Goal: Task Accomplishment & Management: Manage account settings

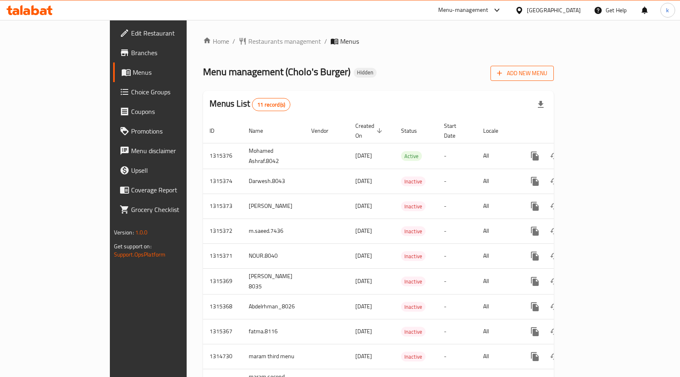
click at [547, 72] on span "Add New Menu" at bounding box center [522, 73] width 50 height 10
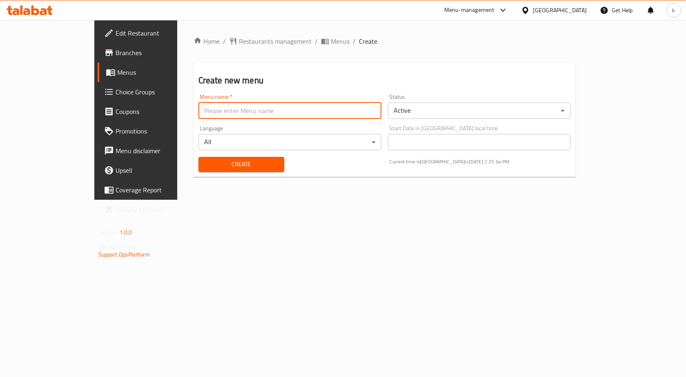
click at [315, 116] on input "text" at bounding box center [289, 110] width 183 height 16
type input "kareem.mohamed.8033"
click at [217, 160] on span "Create" at bounding box center [241, 164] width 73 height 10
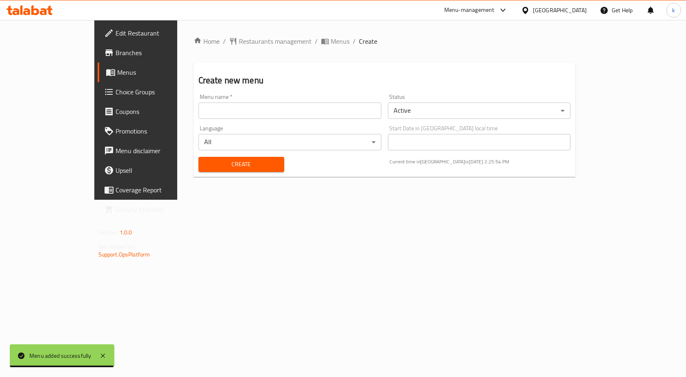
click at [117, 73] on span "Menus" at bounding box center [159, 72] width 85 height 10
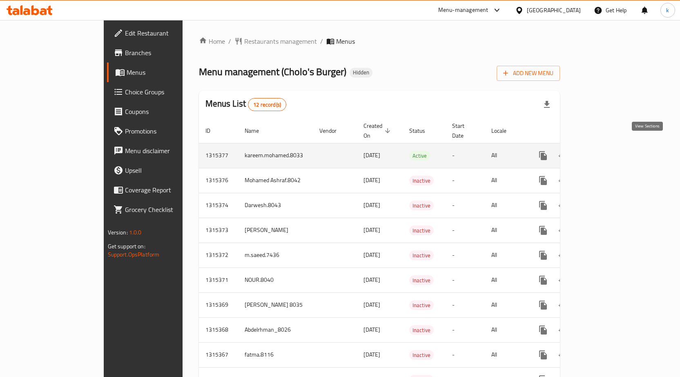
click at [605, 152] on icon "enhanced table" at bounding box center [601, 155] width 7 height 7
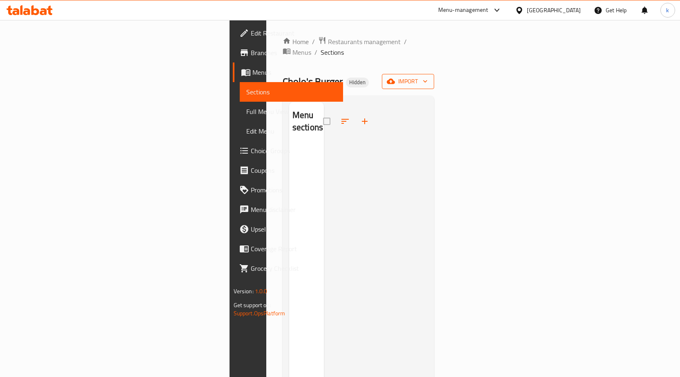
click at [427, 76] on span "import" at bounding box center [407, 81] width 39 height 10
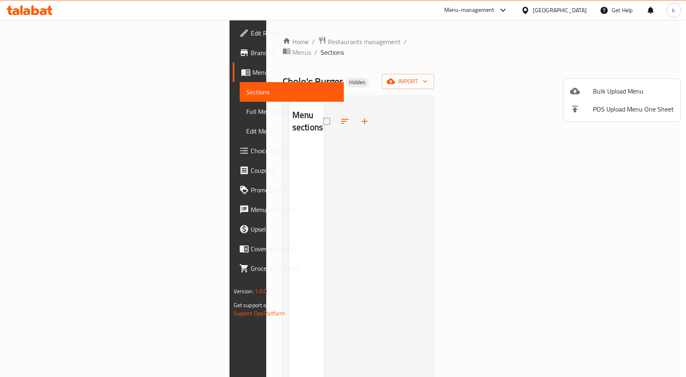
click at [550, 73] on div at bounding box center [343, 188] width 686 height 377
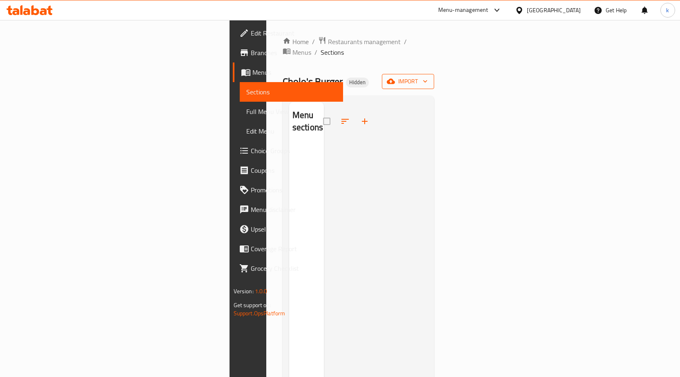
click at [429, 77] on icon "button" at bounding box center [425, 81] width 8 height 8
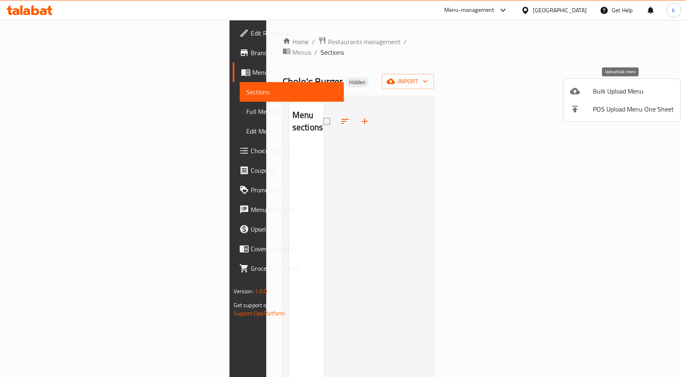
click at [600, 96] on span "Bulk Upload Menu" at bounding box center [633, 91] width 81 height 10
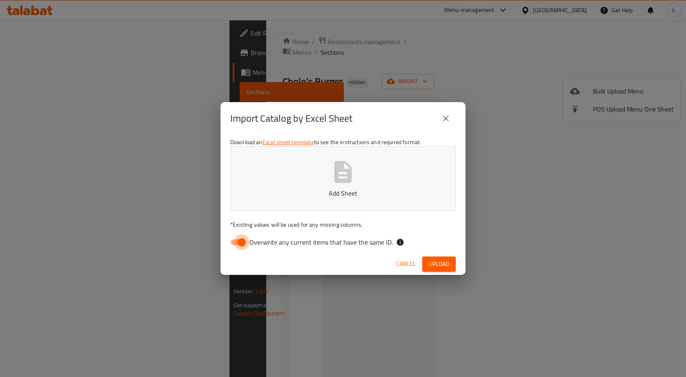
click at [240, 242] on input "Overwrite any current items that have the same ID." at bounding box center [241, 242] width 47 height 16
checkbox input "false"
drag, startPoint x: 338, startPoint y: 194, endPoint x: 340, endPoint y: 198, distance: 4.4
click at [340, 198] on p "Add Sheet" at bounding box center [343, 193] width 200 height 10
click at [448, 269] on button "Upload" at bounding box center [438, 263] width 33 height 15
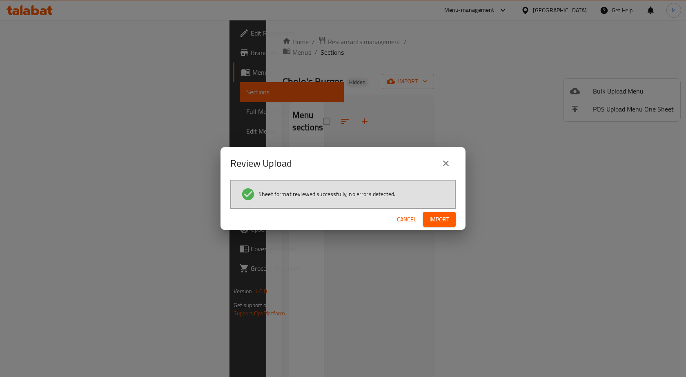
click at [439, 211] on div "Cancel Import" at bounding box center [342, 220] width 245 height 22
click at [441, 212] on button "Import" at bounding box center [439, 219] width 33 height 15
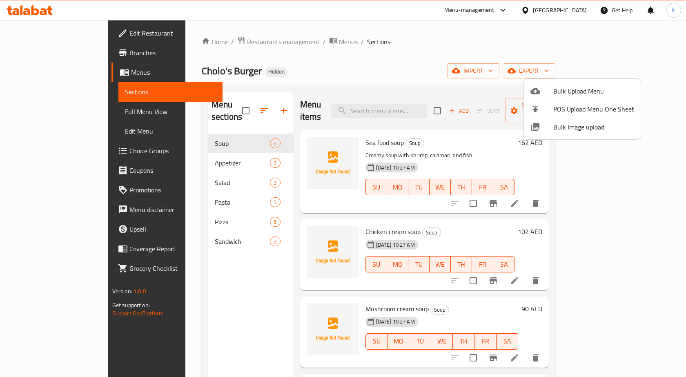
click at [62, 113] on div at bounding box center [343, 188] width 686 height 377
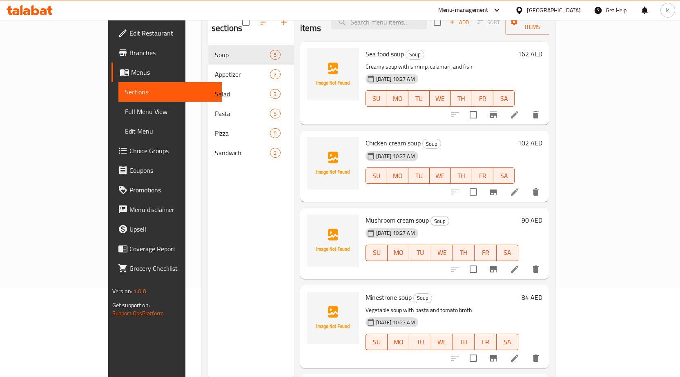
scroll to position [114, 0]
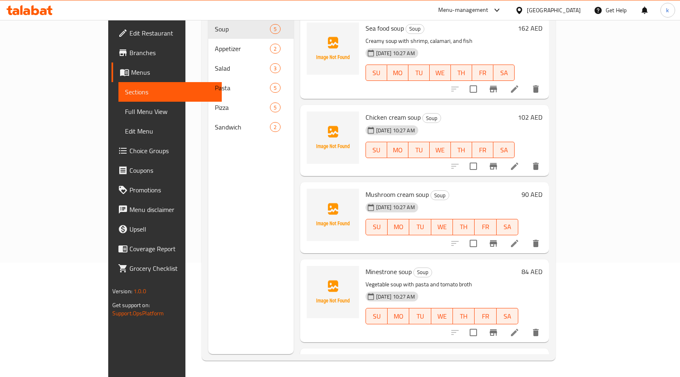
click at [125, 109] on span "Full Menu View" at bounding box center [170, 112] width 90 height 10
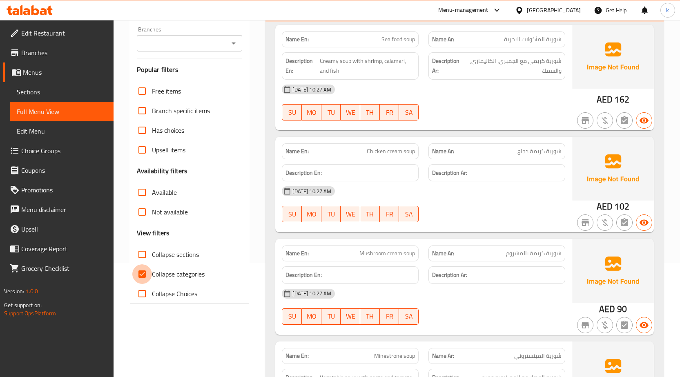
click at [146, 274] on input "Collapse categories" at bounding box center [142, 274] width 20 height 20
checkbox input "false"
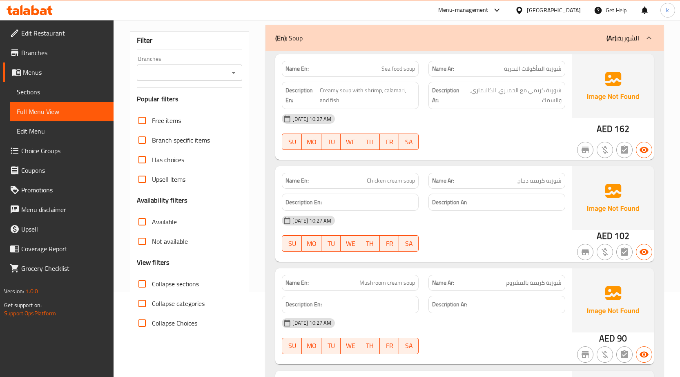
scroll to position [41, 0]
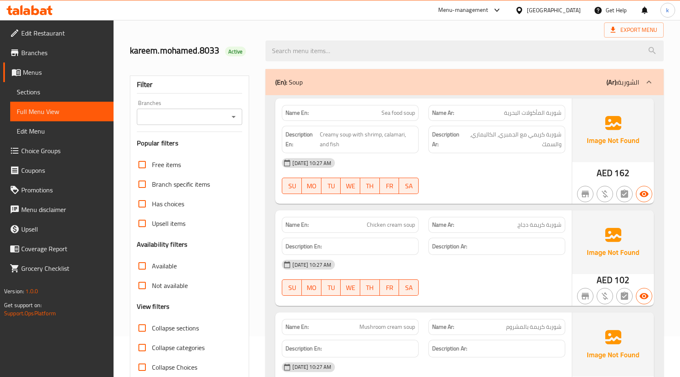
click at [389, 109] on span "Sea food soup" at bounding box center [397, 113] width 33 height 9
click at [544, 105] on div "Name Ar: شوربة المأكولات البحرية" at bounding box center [496, 113] width 137 height 16
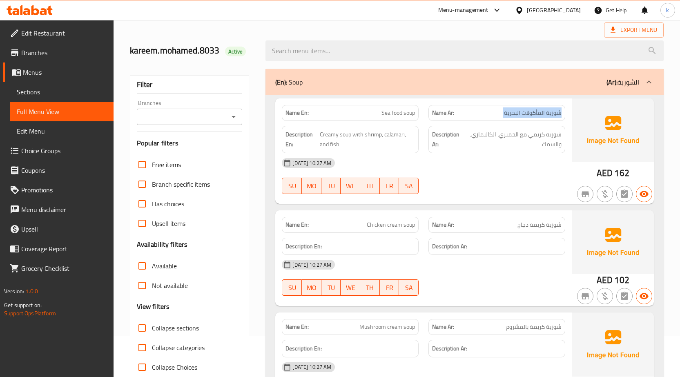
click at [544, 105] on div "Name Ar: شوربة المأكولات البحرية" at bounding box center [496, 113] width 137 height 16
click at [408, 26] on div "Export Menu" at bounding box center [397, 29] width 534 height 15
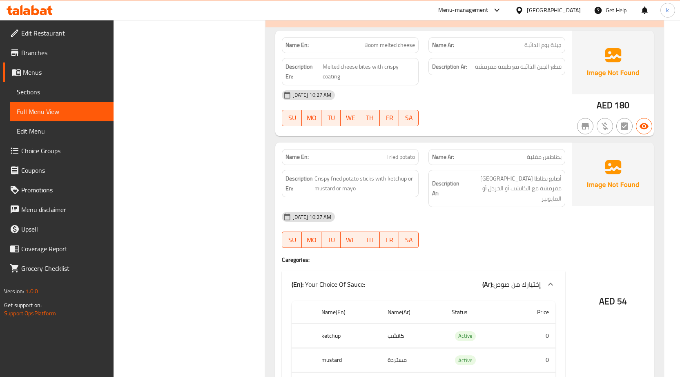
scroll to position [694, 0]
drag, startPoint x: 261, startPoint y: -19, endPoint x: 325, endPoint y: -36, distance: 65.3
drag, startPoint x: 325, startPoint y: -36, endPoint x: 463, endPoint y: 200, distance: 273.2
click at [455, 207] on div "[DATE] 10:27 AM" at bounding box center [423, 217] width 293 height 20
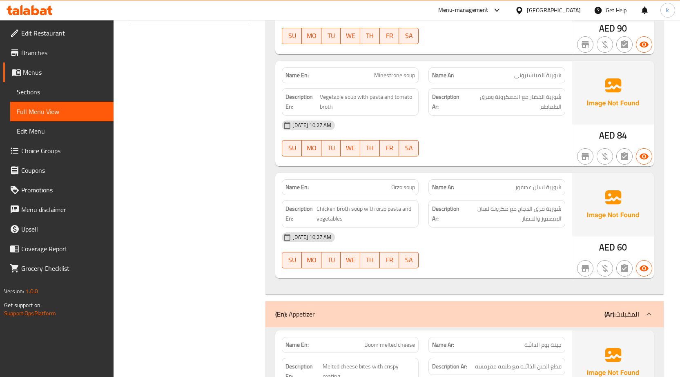
scroll to position [367, 0]
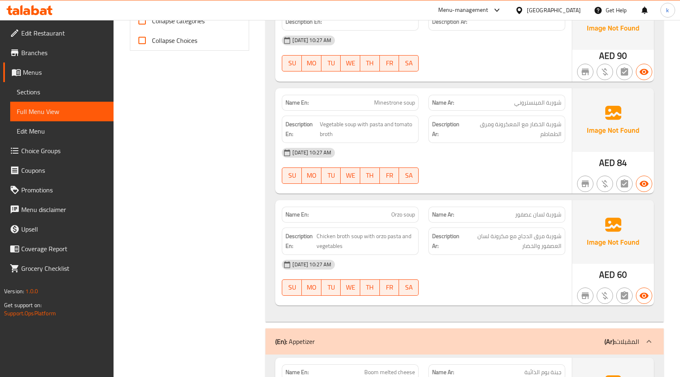
click at [383, 106] on span "Minestrone soup" at bounding box center [394, 102] width 41 height 9
copy span "Minestrone soup"
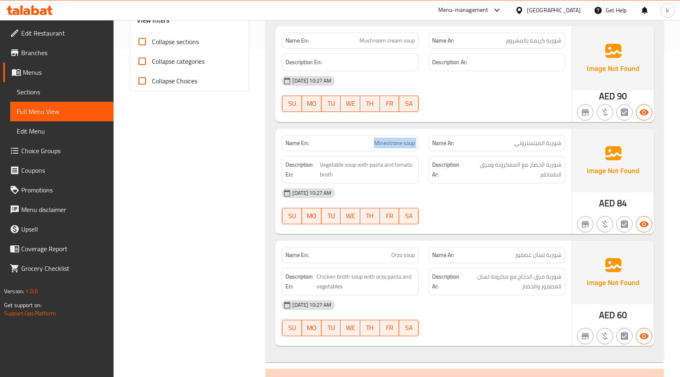
scroll to position [327, 0]
drag, startPoint x: 466, startPoint y: 193, endPoint x: 471, endPoint y: 193, distance: 4.5
click at [467, 193] on div "[DATE] 10:27 AM" at bounding box center [423, 194] width 293 height 20
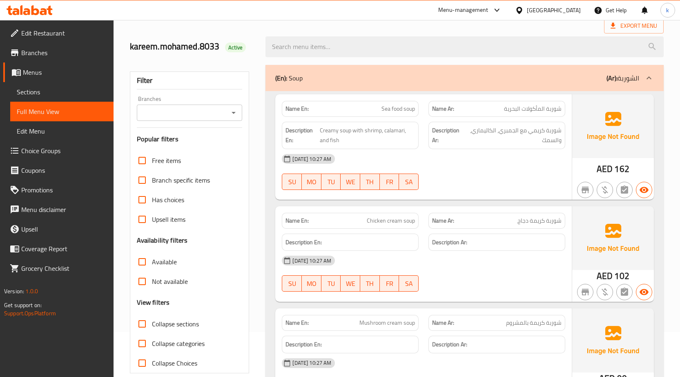
scroll to position [0, 0]
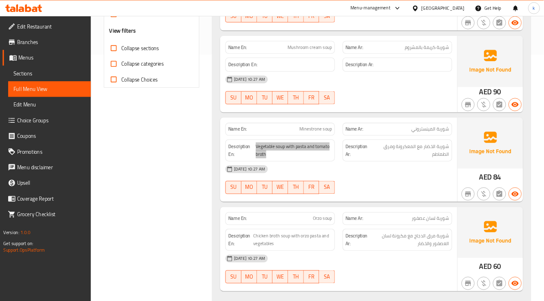
scroll to position [308, 0]
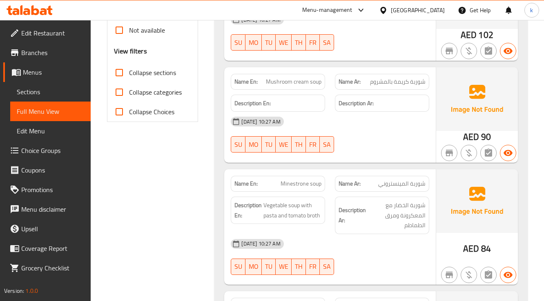
click at [391, 33] on div "01-10-2025 10:27 AM SU MO TU WE TH FR SA" at bounding box center [330, 33] width 208 height 46
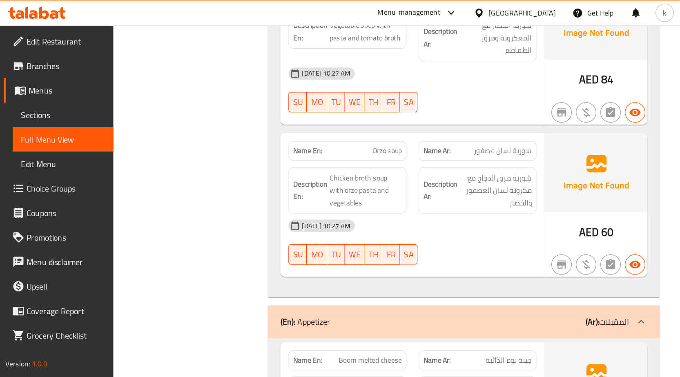
scroll to position [494, 0]
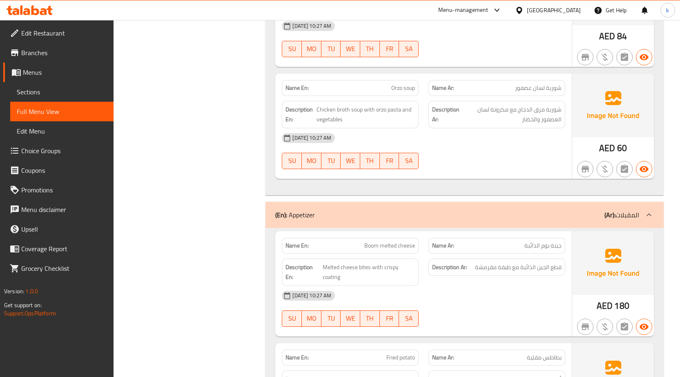
click at [500, 62] on div "Name En: Minestrone soup Name Ar: شوربة المينستروني Description En: Vegetable s…" at bounding box center [423, 14] width 296 height 105
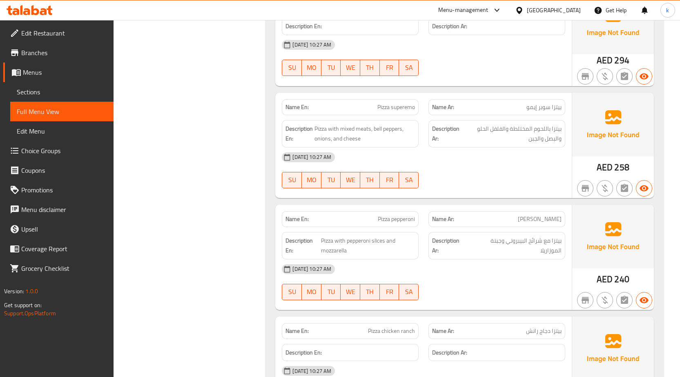
scroll to position [2372, 0]
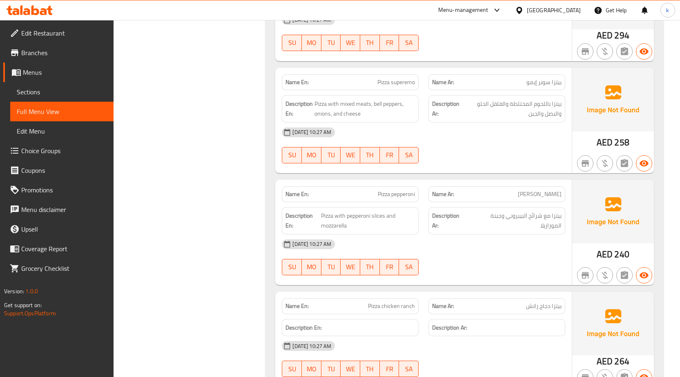
click at [535, 78] on span "بيتزا سوبر إيمو" at bounding box center [543, 82] width 35 height 9
click at [538, 78] on span "بيتزا سوبر إيمو" at bounding box center [543, 82] width 35 height 9
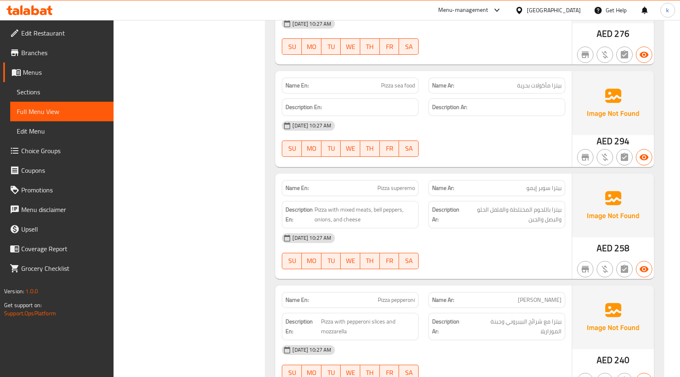
scroll to position [2306, 0]
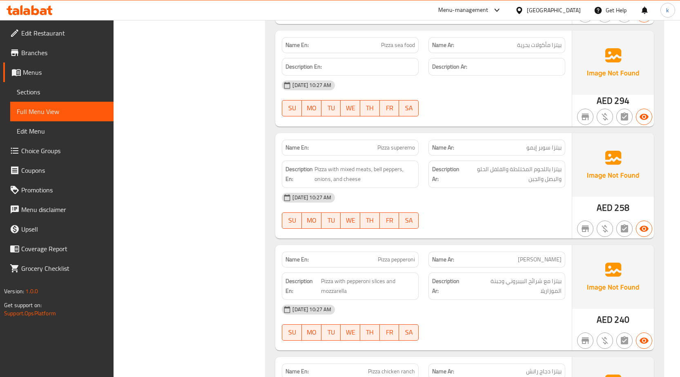
click at [549, 255] on div "Name Ar: بيتزا بيبروني" at bounding box center [496, 259] width 137 height 16
click at [545, 255] on span "[PERSON_NAME]" at bounding box center [540, 259] width 44 height 9
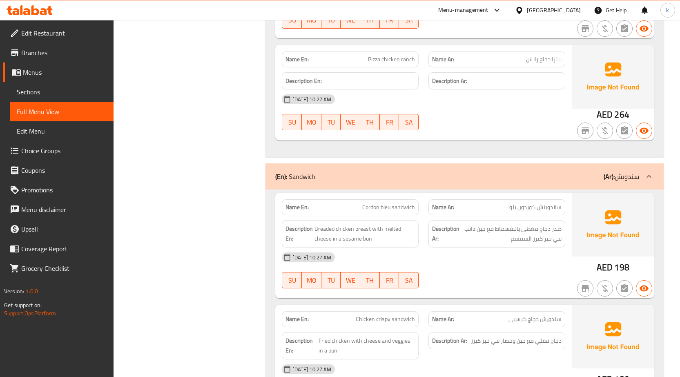
scroll to position [2633, 0]
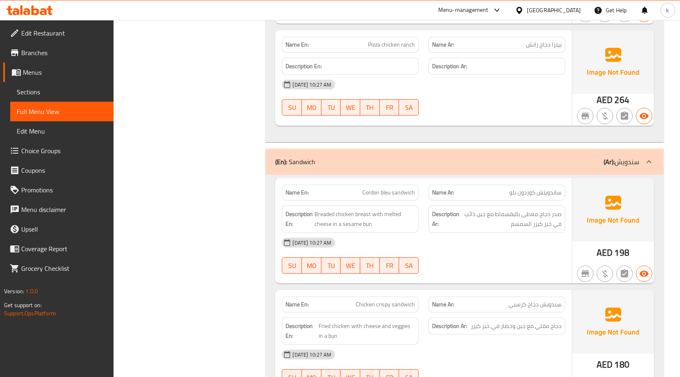
click at [531, 188] on span "ساندويتش كوردون بلو" at bounding box center [535, 192] width 52 height 9
drag, startPoint x: 532, startPoint y: 180, endPoint x: 510, endPoint y: 180, distance: 22.0
click at [510, 188] on span "ساندويتش كوردون بلو" at bounding box center [535, 192] width 52 height 9
drag, startPoint x: 536, startPoint y: 183, endPoint x: 510, endPoint y: 183, distance: 26.1
click at [510, 188] on span "ساندويتش كوردون بلو" at bounding box center [535, 192] width 52 height 9
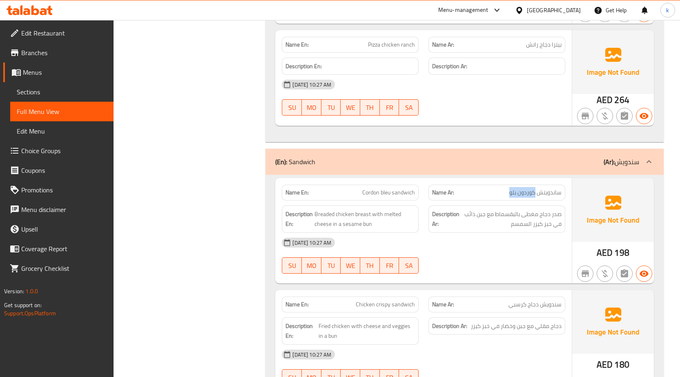
copy span "كوردون بلو"
click at [540, 242] on div "01-10-2025 10:27 AM SU MO TU WE TH FR SA" at bounding box center [423, 256] width 293 height 46
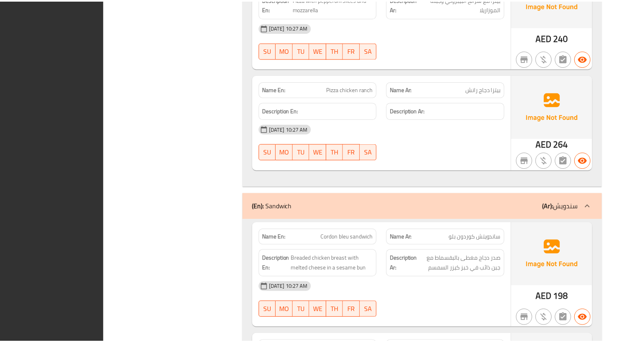
scroll to position [2706, 0]
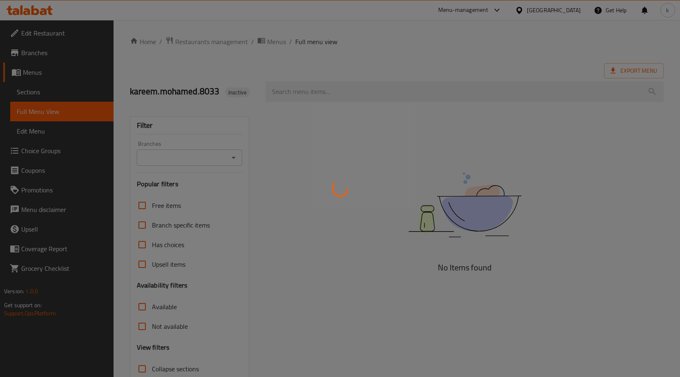
click at [34, 96] on div at bounding box center [340, 188] width 680 height 377
click at [34, 93] on div at bounding box center [340, 188] width 680 height 377
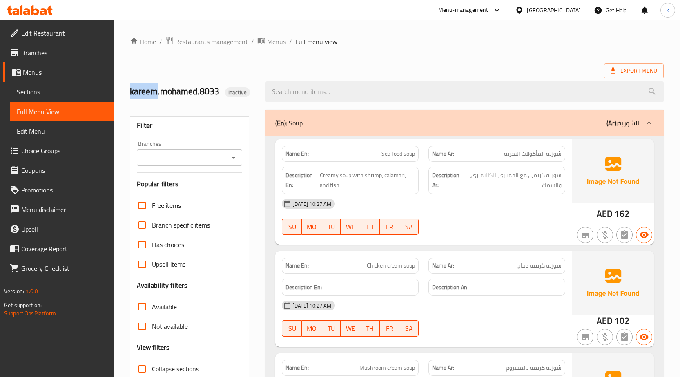
click at [44, 97] on link "Sections" at bounding box center [61, 92] width 103 height 20
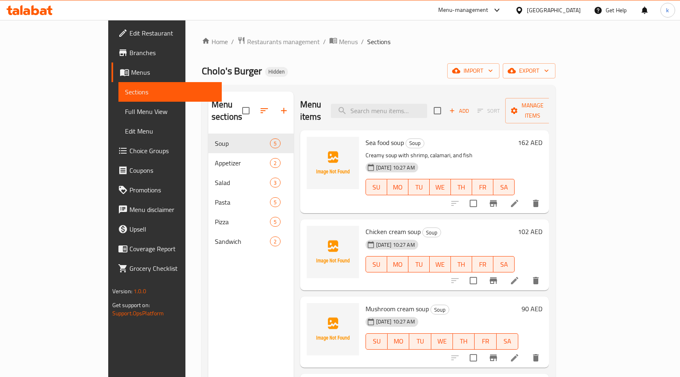
click at [414, 53] on div "Home / Restaurants management / Menus / Sections Cholo's Burger Hidden import e…" at bounding box center [379, 255] width 354 height 438
click at [409, 104] on input "search" at bounding box center [379, 111] width 96 height 14
paste input "Minestrone soup"
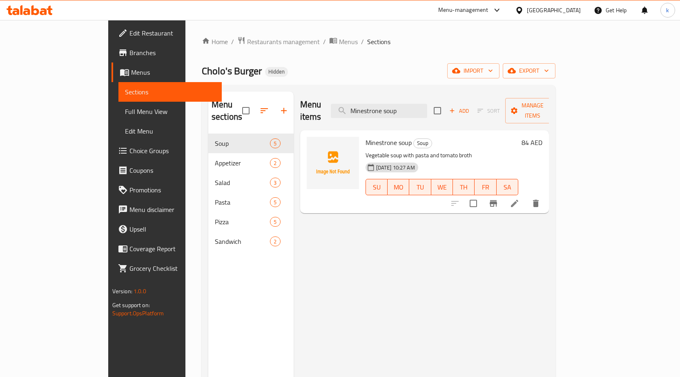
type input "Minestrone soup"
click at [519, 198] on icon at bounding box center [514, 203] width 10 height 10
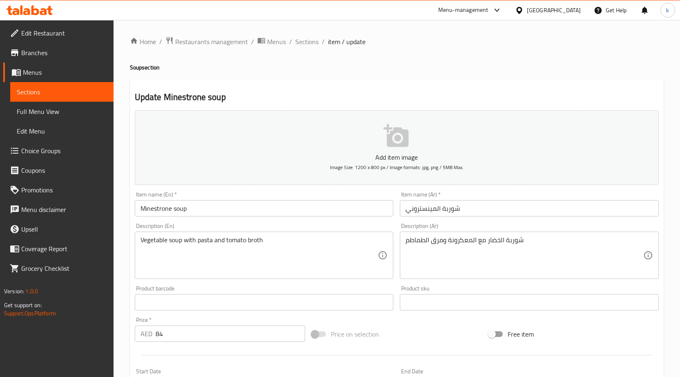
click at [430, 209] on input "شوربة المينستروني" at bounding box center [529, 208] width 259 height 16
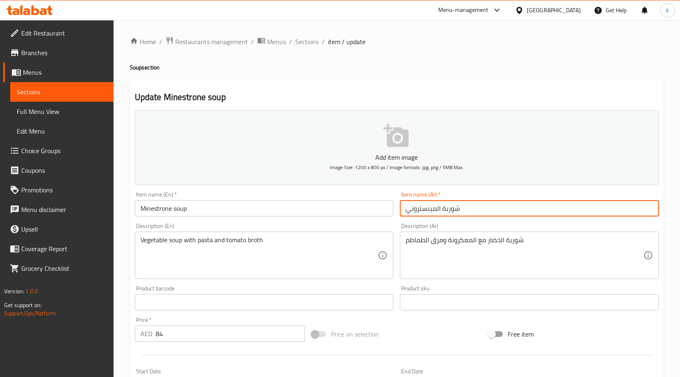
click at [430, 209] on input "شوربة المينستروني" at bounding box center [529, 208] width 259 height 16
click at [609, 207] on input "شوربة" at bounding box center [529, 208] width 259 height 16
paste input "مينيستروني"
type input "شوربة مينيستروني"
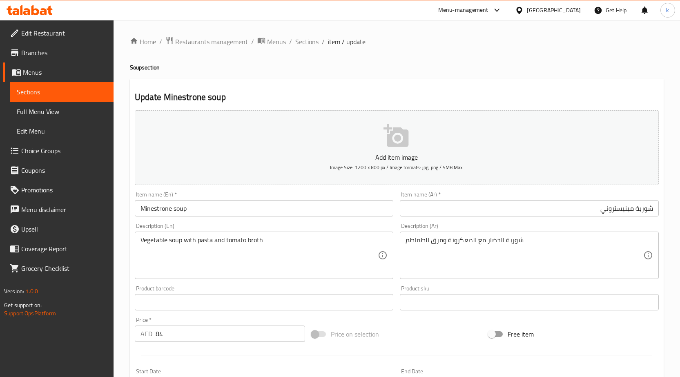
click at [153, 204] on input "Minestrone soup" at bounding box center [264, 208] width 259 height 16
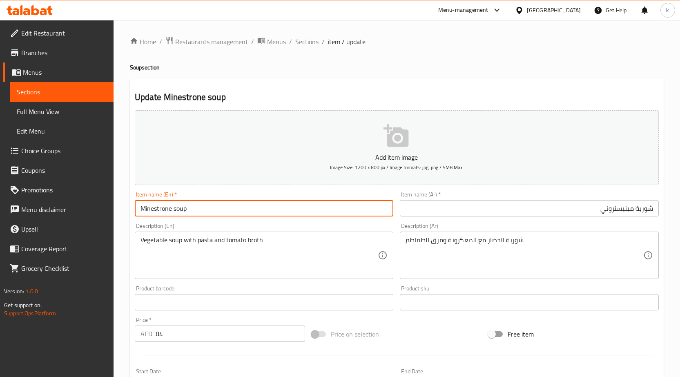
drag, startPoint x: 171, startPoint y: 207, endPoint x: 127, endPoint y: 194, distance: 46.3
click at [127, 194] on div "Home / Restaurants management / Menus / Sections / item / update Soup section U…" at bounding box center [396, 295] width 566 height 550
paste input "Soup"
type input "Minestrone soup"
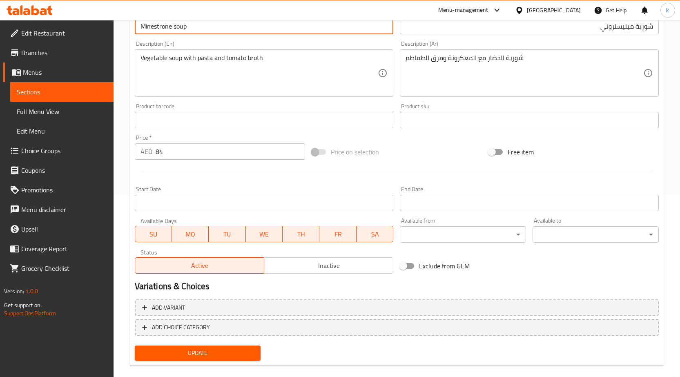
scroll to position [193, 0]
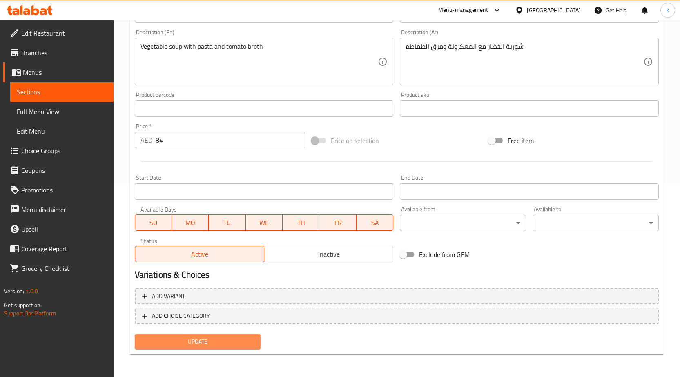
click at [202, 344] on span "Update" at bounding box center [197, 341] width 113 height 10
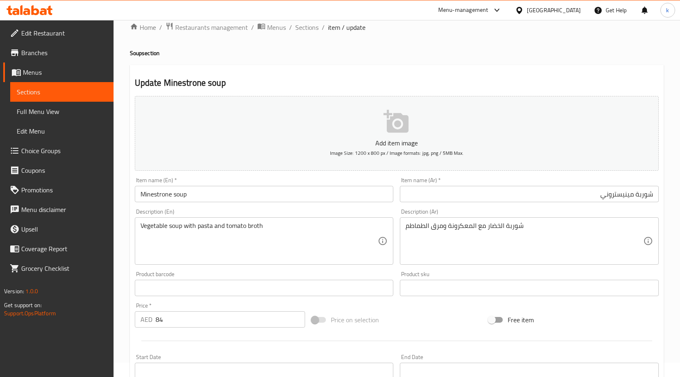
scroll to position [0, 0]
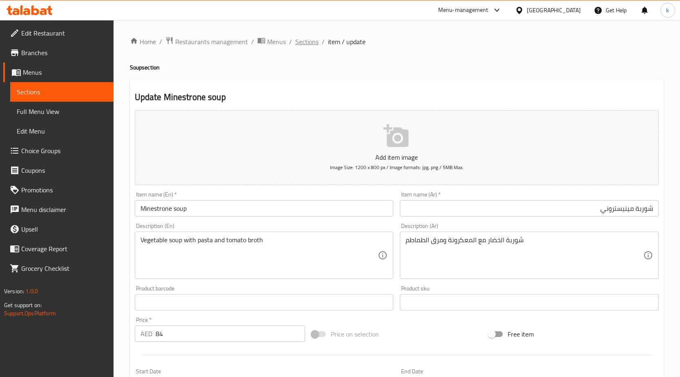
click at [299, 41] on span "Sections" at bounding box center [306, 42] width 23 height 10
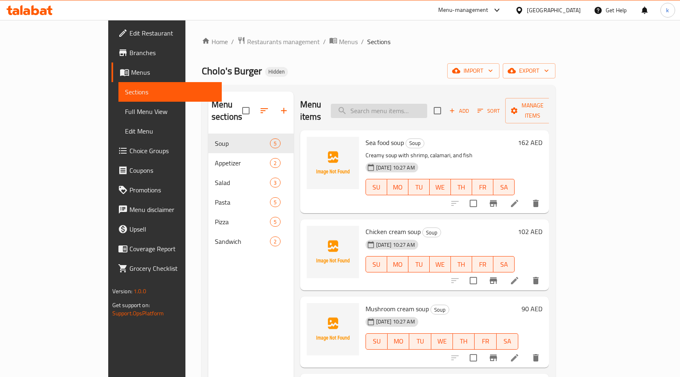
click at [416, 104] on input "search" at bounding box center [379, 111] width 96 height 14
paste input "Pizza superemo"
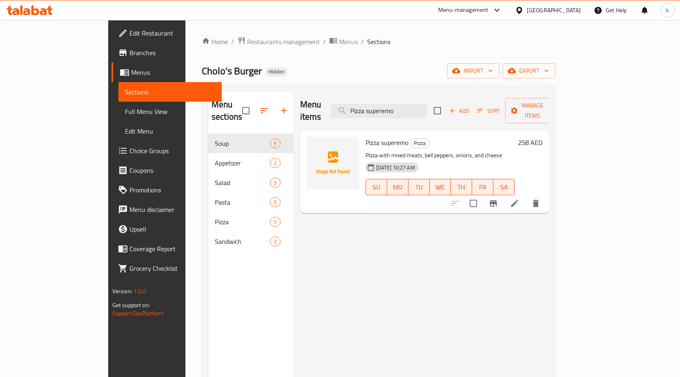
type input "Pizza superemo"
click at [526, 196] on li at bounding box center [514, 203] width 23 height 15
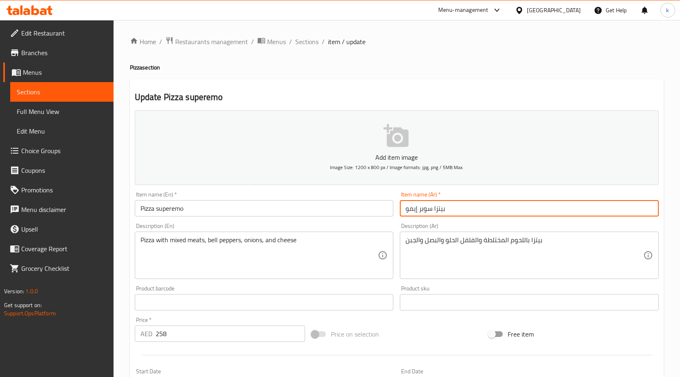
drag, startPoint x: 403, startPoint y: 205, endPoint x: 418, endPoint y: 202, distance: 14.9
click at [418, 202] on input "بيتزا سوبر إيمو" at bounding box center [529, 208] width 259 height 16
click at [162, 213] on input "Pizza superemo" at bounding box center [264, 208] width 259 height 16
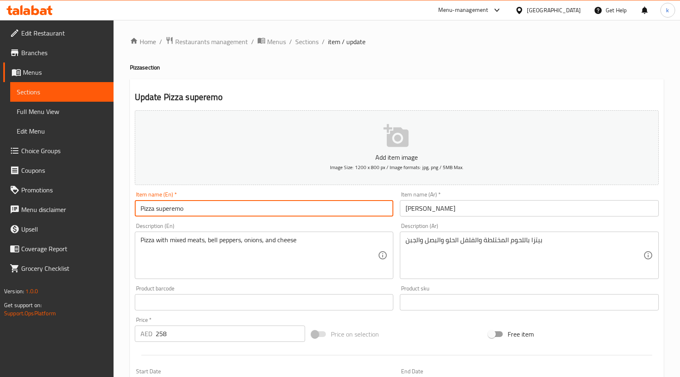
click at [162, 213] on input "Pizza superemo" at bounding box center [264, 208] width 259 height 16
click at [163, 212] on input "Pizza superemo" at bounding box center [264, 208] width 259 height 16
click at [168, 209] on input "Pizza superemo" at bounding box center [264, 208] width 259 height 16
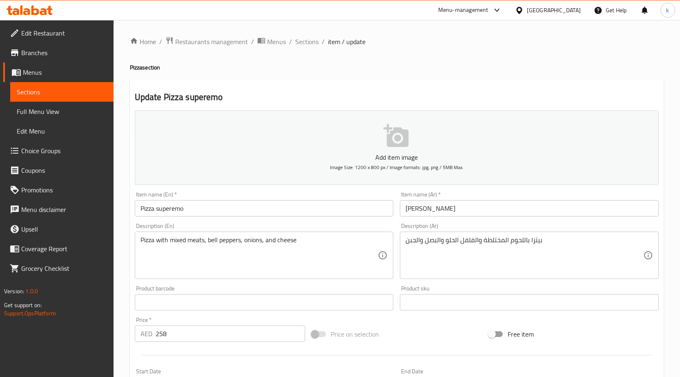
click at [403, 208] on input "[PERSON_NAME]" at bounding box center [529, 208] width 259 height 16
click at [602, 211] on input "[PERSON_NAME]" at bounding box center [529, 208] width 259 height 16
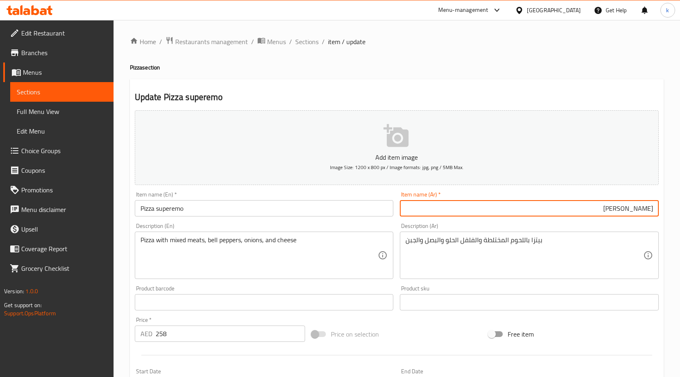
paste input "سوبريم"
drag, startPoint x: 625, startPoint y: 210, endPoint x: 640, endPoint y: 209, distance: 15.6
click at [640, 209] on input "بيتزا سوبر سوبريم" at bounding box center [529, 208] width 259 height 16
type input "[PERSON_NAME]"
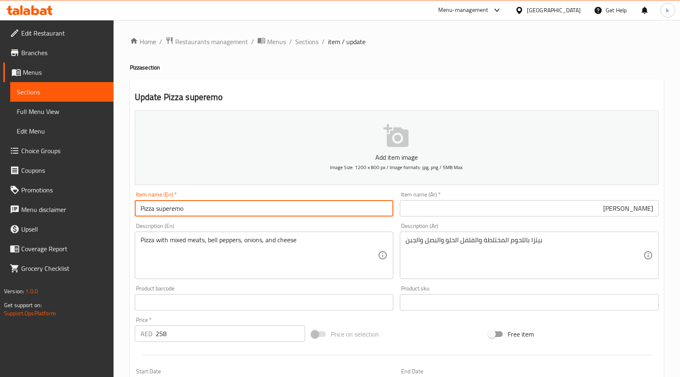
drag, startPoint x: 188, startPoint y: 208, endPoint x: 155, endPoint y: 208, distance: 33.1
click at [155, 208] on input "Pizza superemo" at bounding box center [264, 208] width 259 height 16
click at [161, 208] on input "Pizza superemo" at bounding box center [264, 208] width 259 height 16
click at [161, 209] on input "Pizza superemo" at bounding box center [264, 208] width 259 height 16
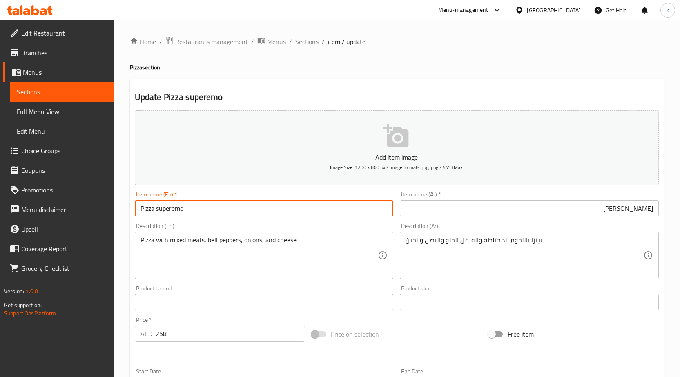
click at [161, 209] on input "Pizza superemo" at bounding box center [264, 208] width 259 height 16
click at [208, 206] on input "Pizza superemo" at bounding box center [264, 208] width 259 height 16
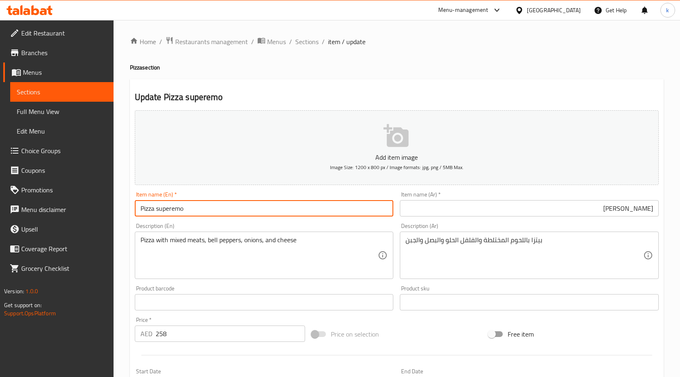
drag, startPoint x: 156, startPoint y: 206, endPoint x: 182, endPoint y: 207, distance: 27.0
click at [182, 207] on input "Pizza superemo" at bounding box center [264, 208] width 259 height 16
click at [190, 209] on input "Pizza superemo" at bounding box center [264, 208] width 259 height 16
paste input "Super Supreme"
drag, startPoint x: 182, startPoint y: 207, endPoint x: 173, endPoint y: 205, distance: 9.9
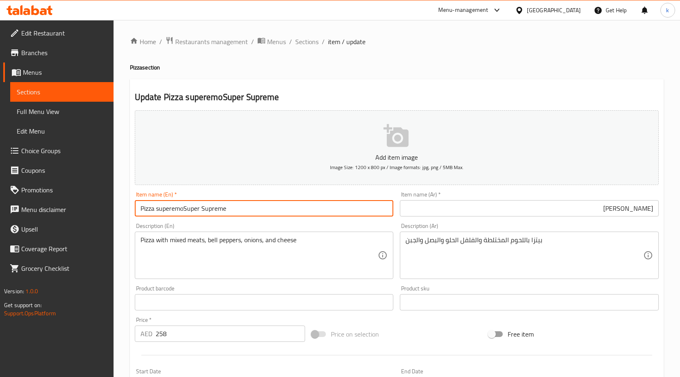
click at [158, 202] on input "Pizza superemoSuper Supreme" at bounding box center [264, 208] width 259 height 16
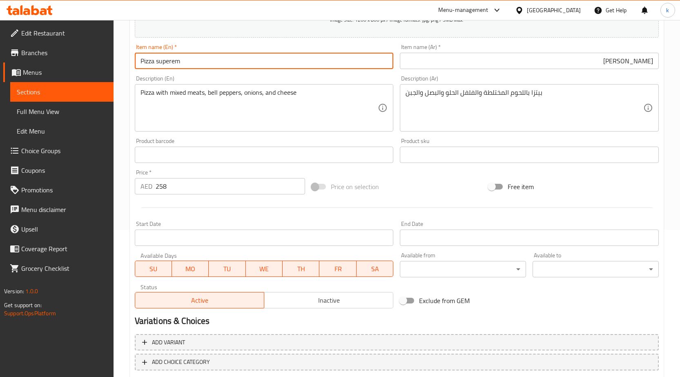
scroll to position [193, 0]
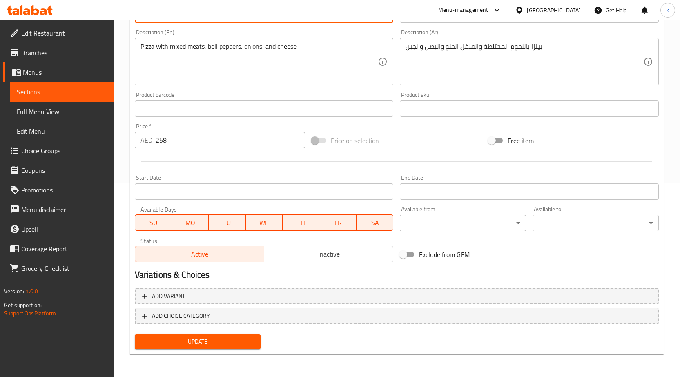
type input "Pizza superem"
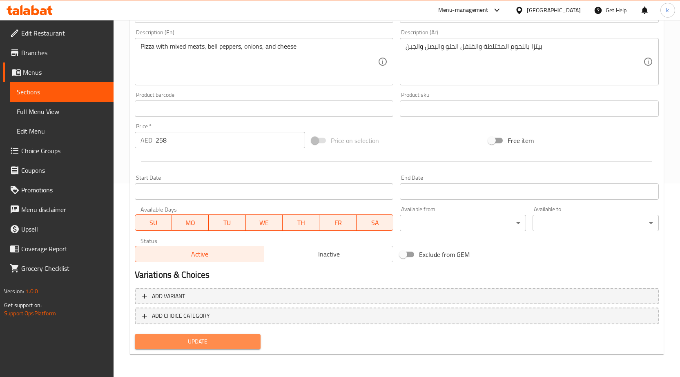
click at [201, 338] on span "Update" at bounding box center [197, 341] width 113 height 10
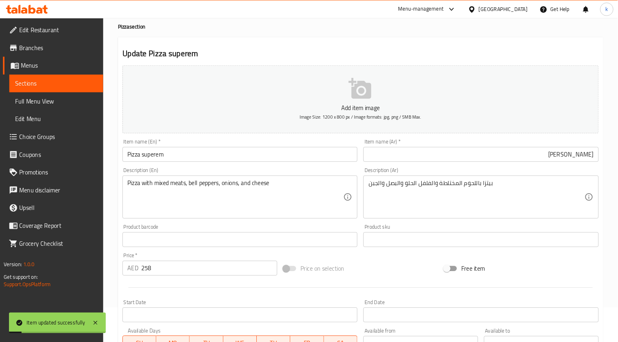
scroll to position [0, 0]
